Goal: Transaction & Acquisition: Obtain resource

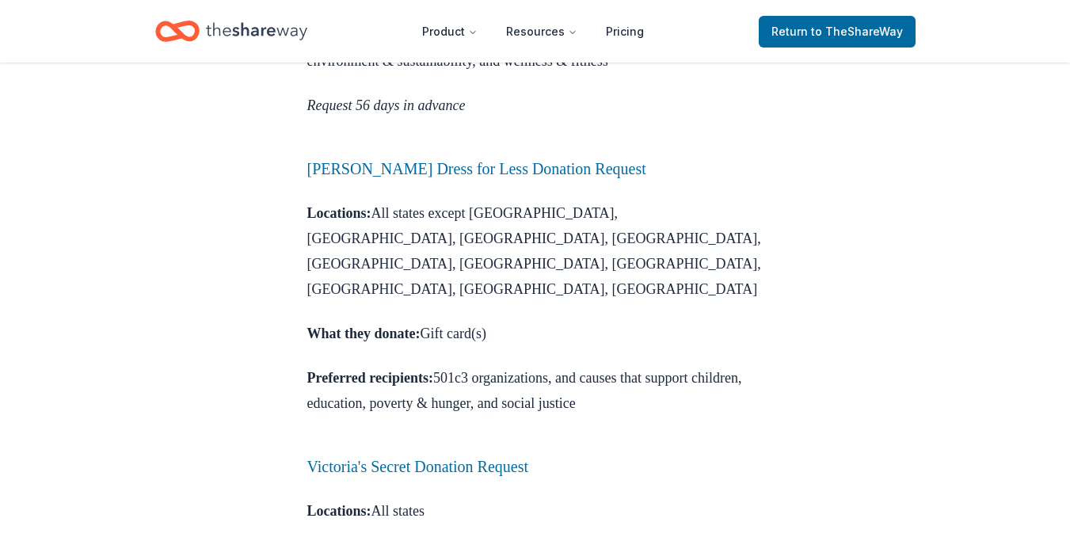
scroll to position [1775, 0]
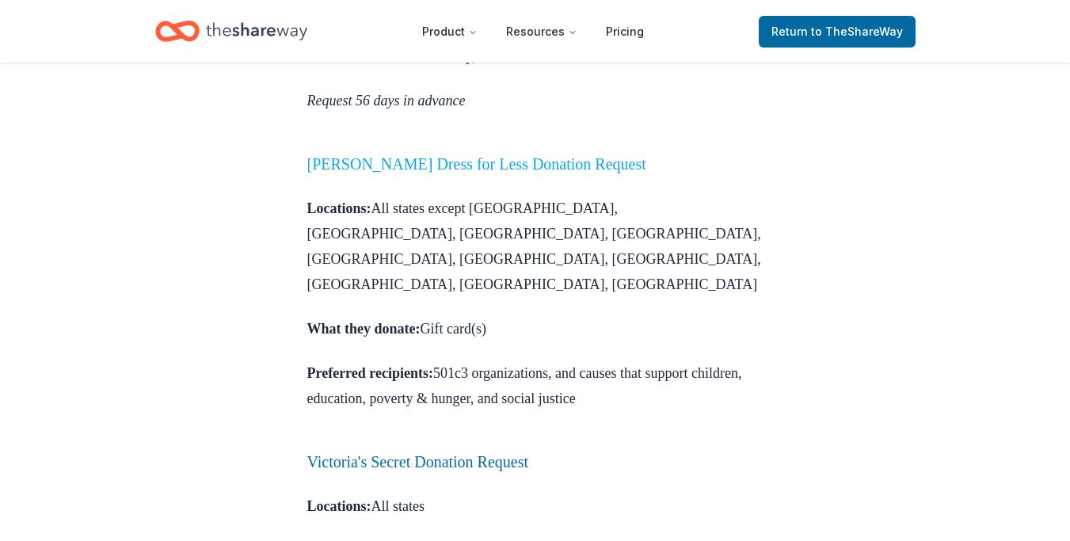
click at [424, 173] on link "Ross Dress for Less Donation Request" at bounding box center [476, 163] width 339 height 17
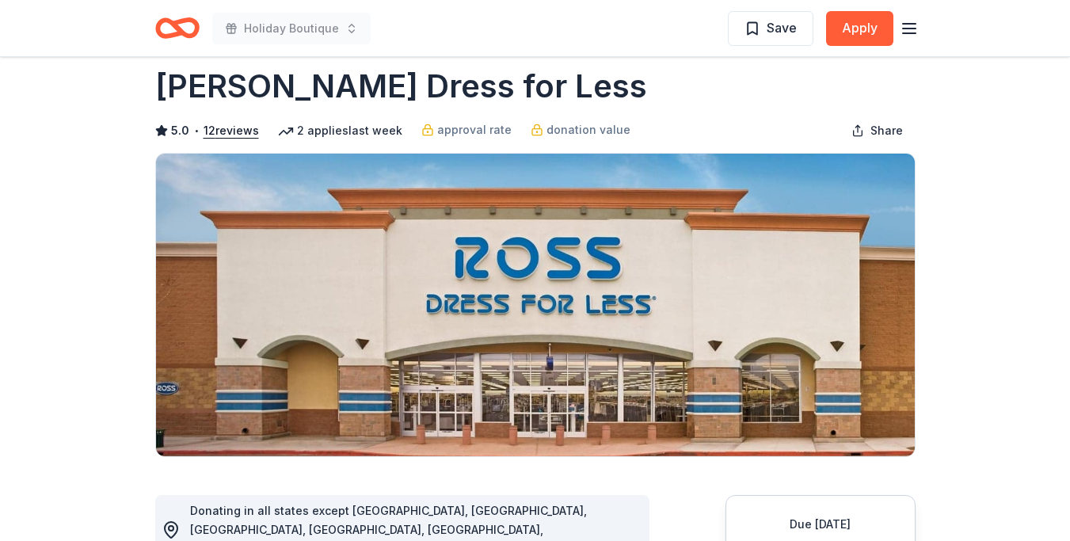
scroll to position [29, 0]
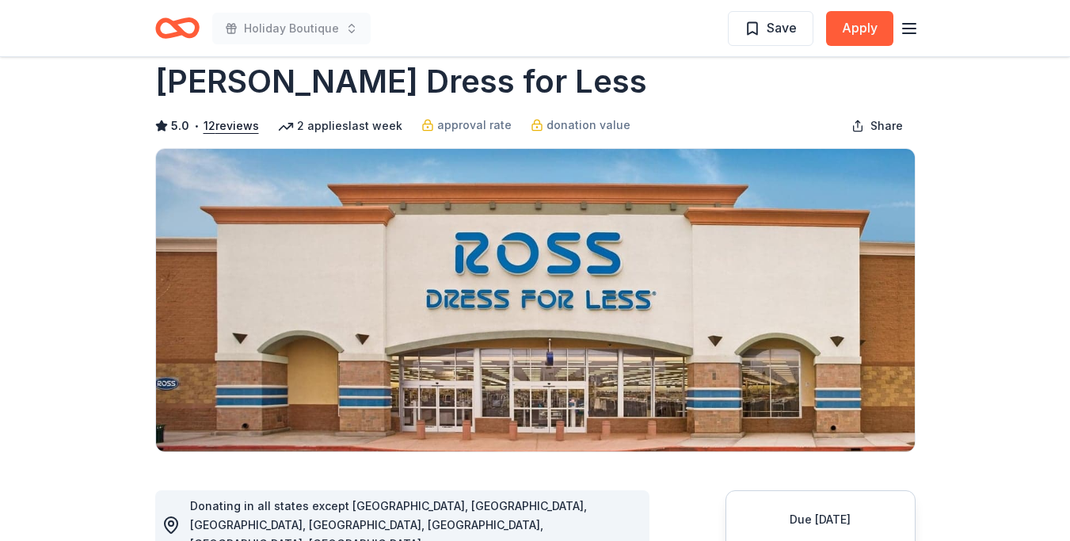
click at [911, 29] on icon "button" at bounding box center [908, 28] width 19 height 19
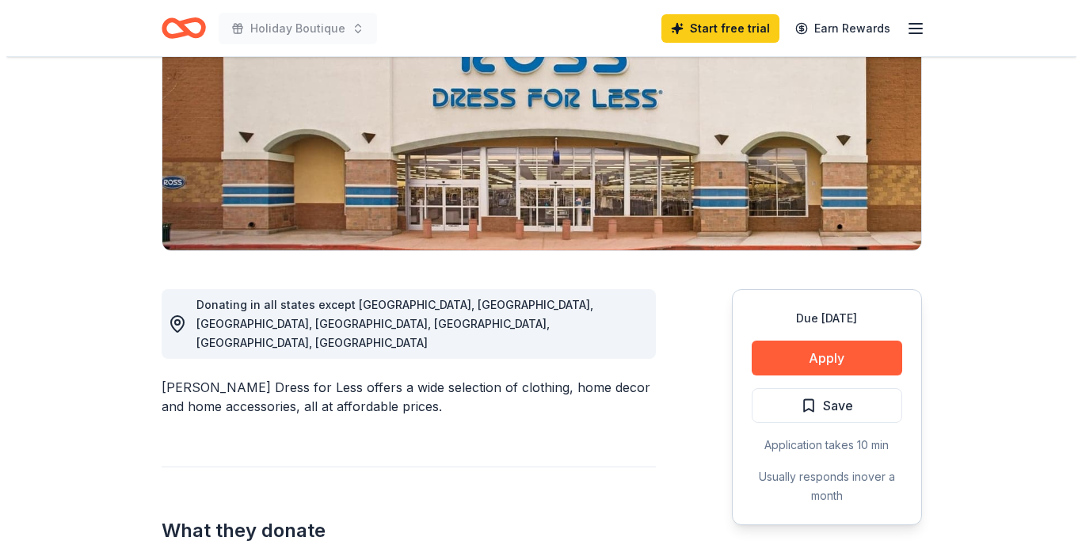
scroll to position [325, 0]
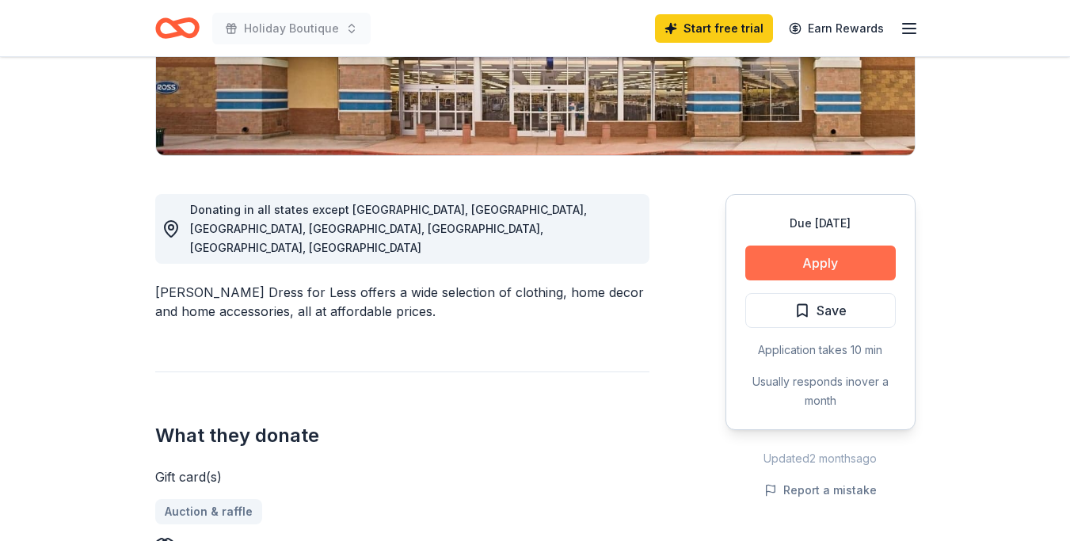
click at [817, 263] on button "Apply" at bounding box center [820, 262] width 150 height 35
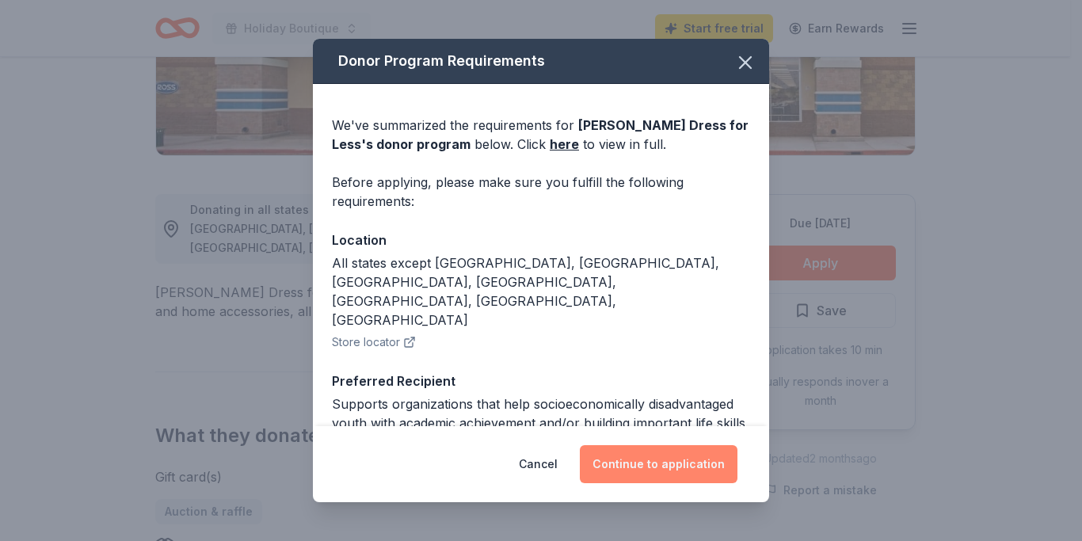
click at [669, 470] on button "Continue to application" at bounding box center [659, 464] width 158 height 38
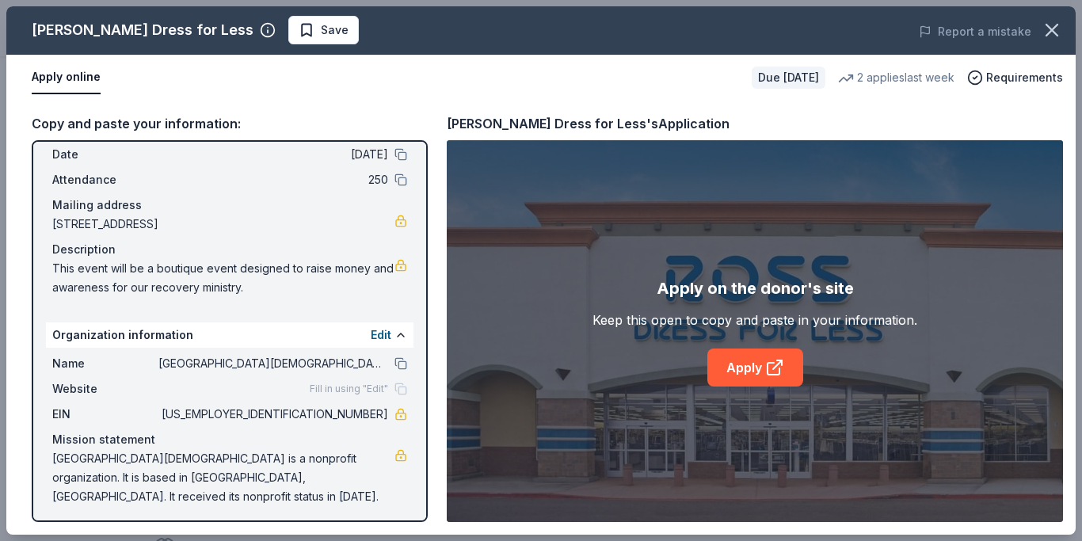
scroll to position [71, 0]
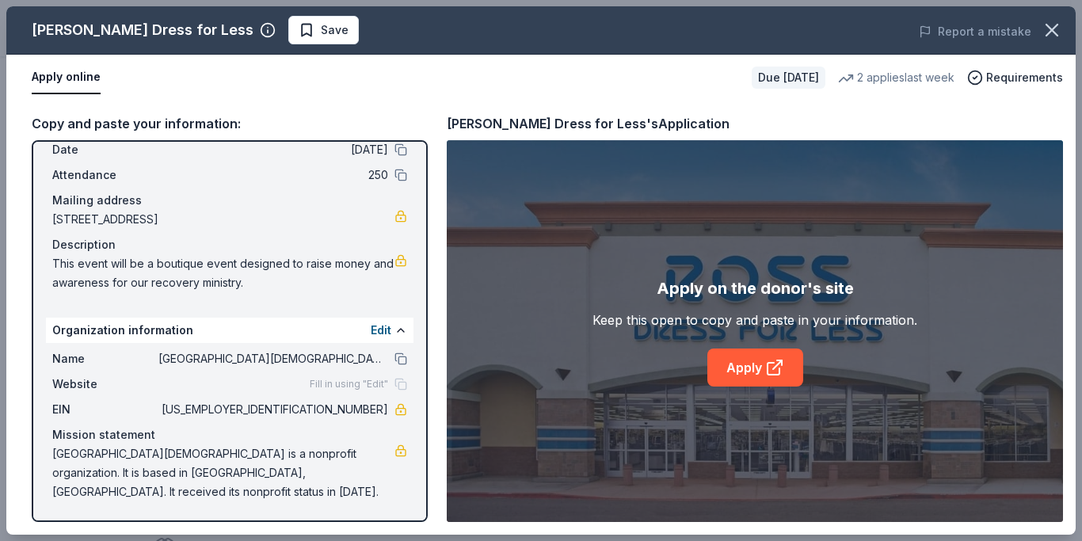
click at [152, 464] on span "Emmaus Road Community Church is a nonprofit organization. It is based in Larami…" at bounding box center [223, 472] width 342 height 57
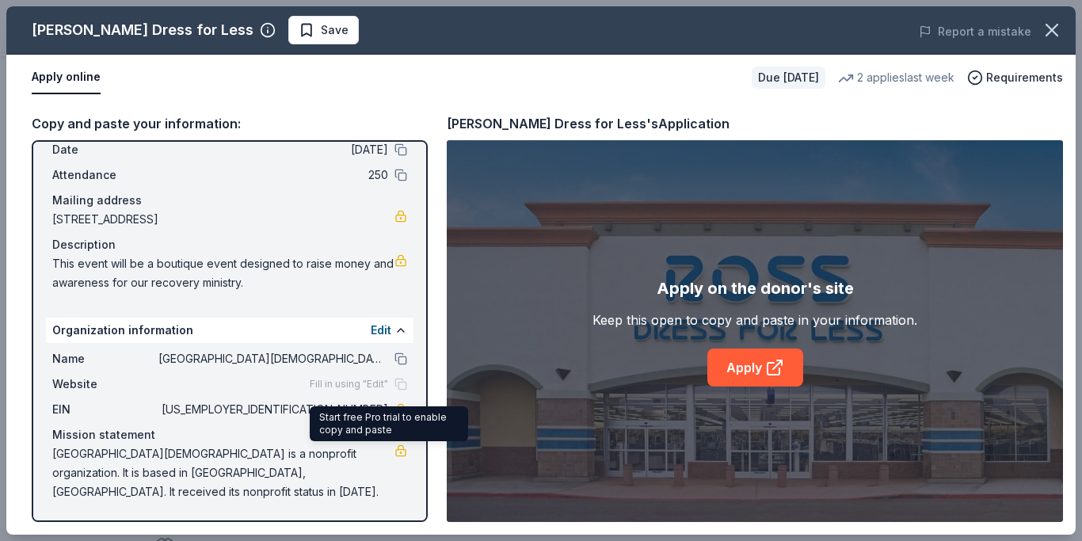
click at [394, 451] on link at bounding box center [400, 450] width 13 height 13
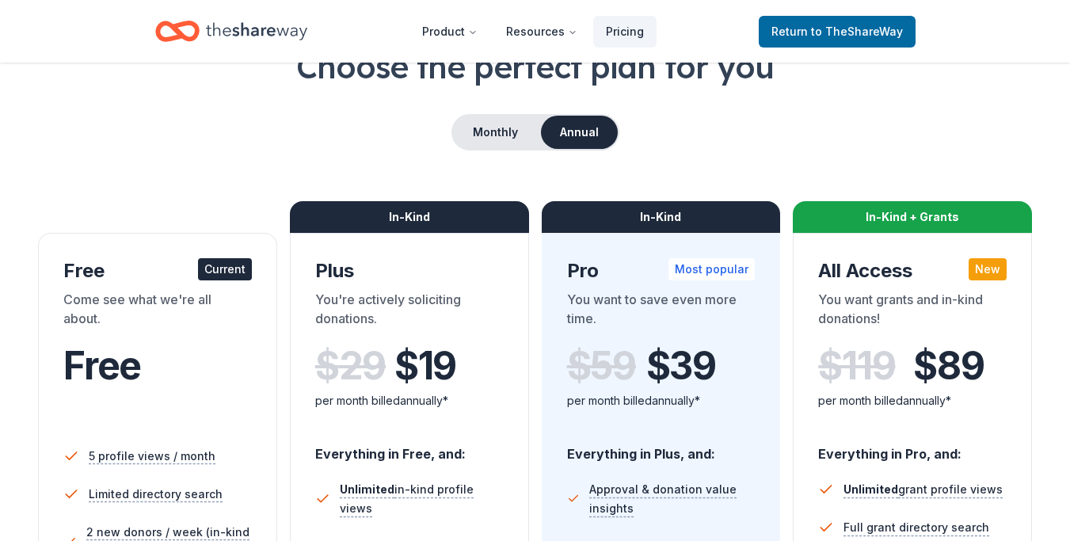
scroll to position [101, 0]
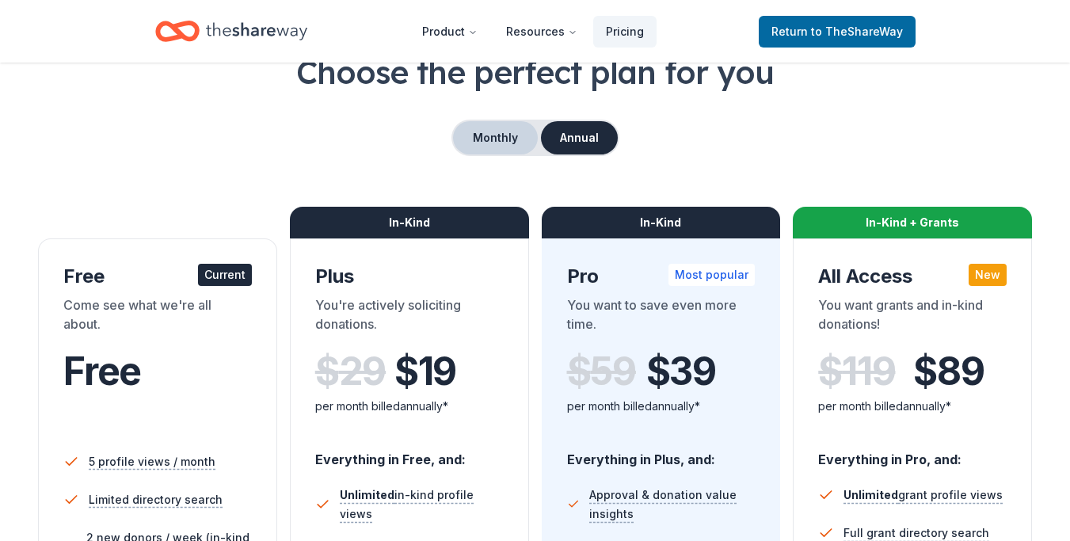
click at [489, 139] on button "Monthly" at bounding box center [495, 137] width 85 height 33
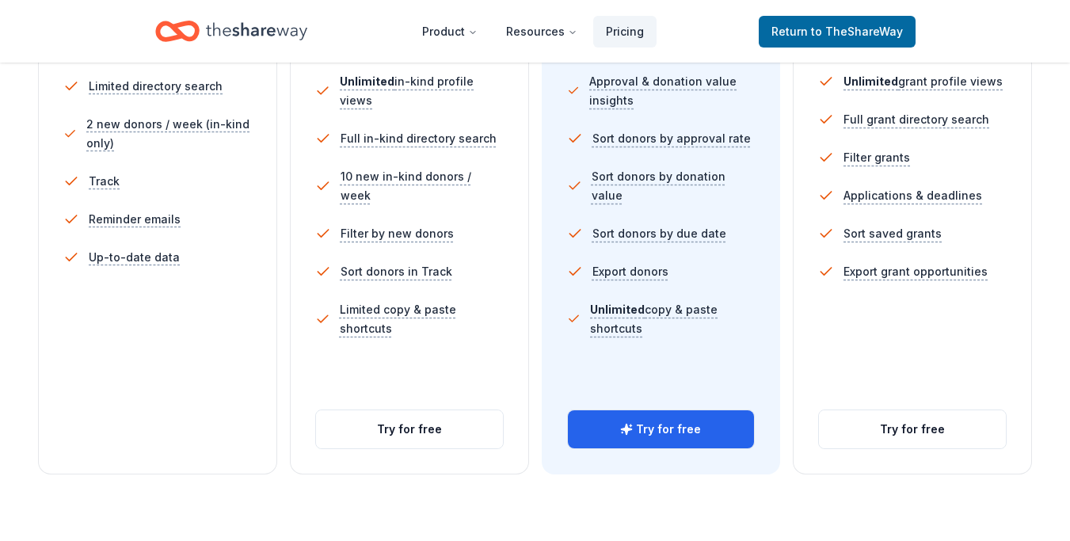
scroll to position [560, 0]
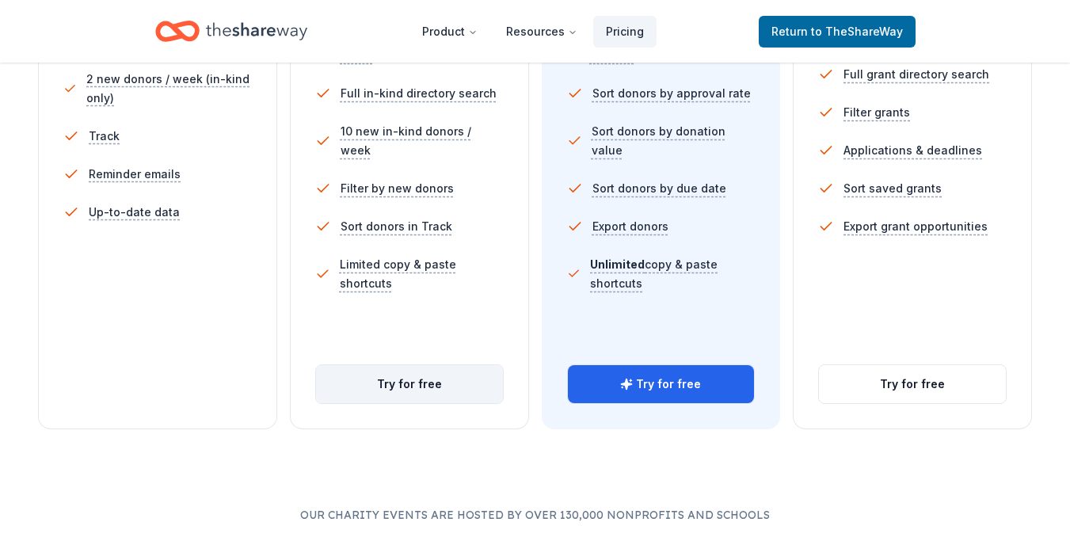
click at [420, 371] on button "Try for free" at bounding box center [409, 384] width 187 height 38
